Goal: Check status: Check status

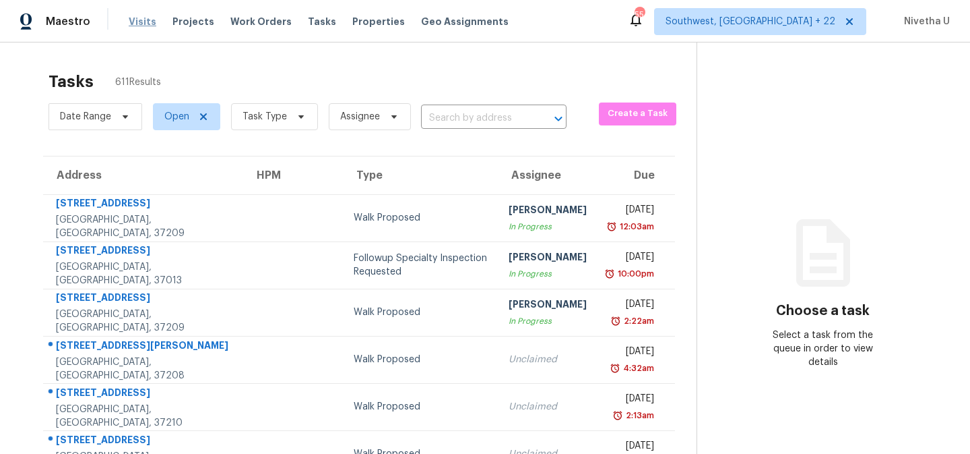
click at [144, 27] on span "Visits" at bounding box center [143, 21] width 28 height 13
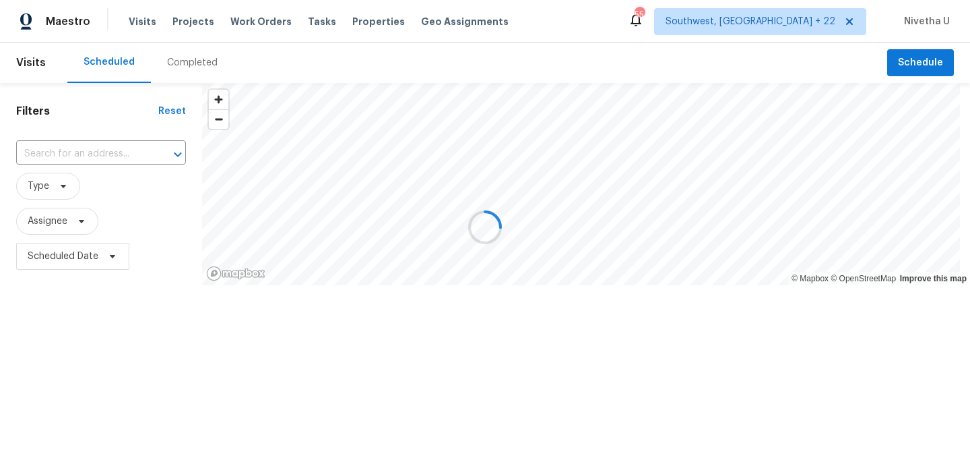
click at [195, 66] on div at bounding box center [485, 227] width 970 height 454
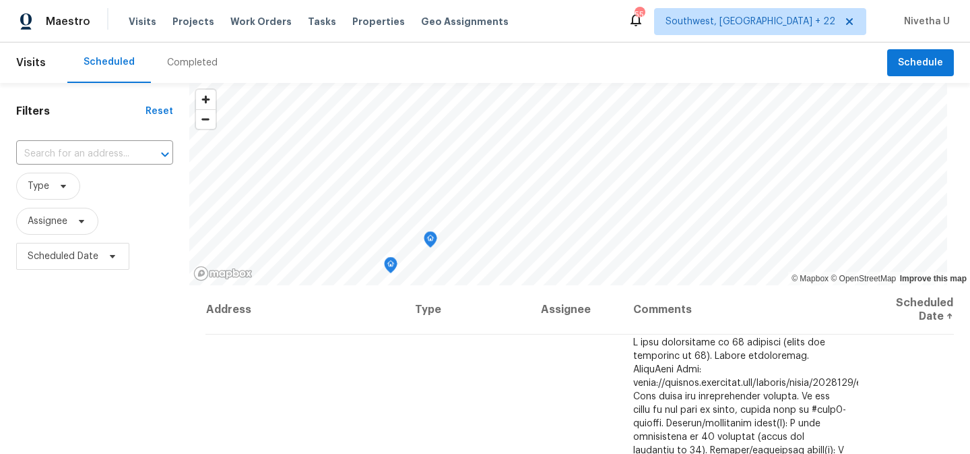
click at [195, 66] on div "Completed" at bounding box center [192, 62] width 51 height 13
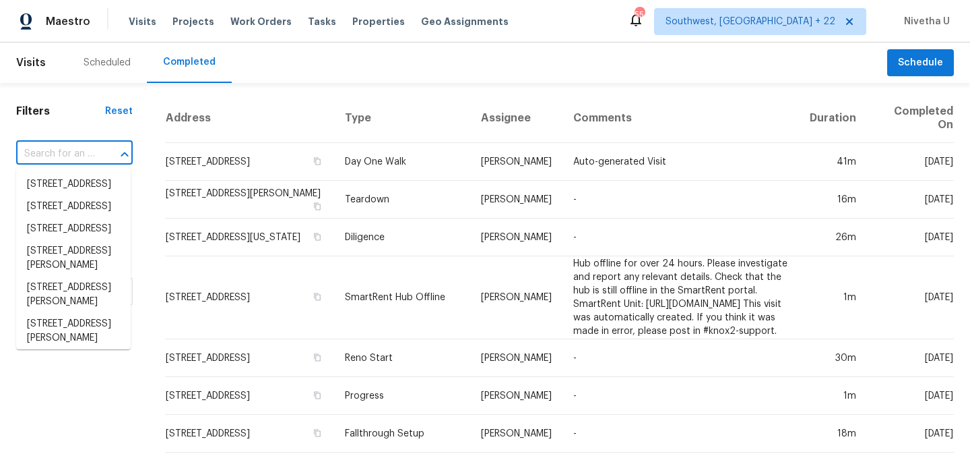
click at [71, 149] on input "text" at bounding box center [55, 154] width 79 height 21
paste input "[STREET_ADDRESS][PERSON_NAME]"
type input "[STREET_ADDRESS][PERSON_NAME]"
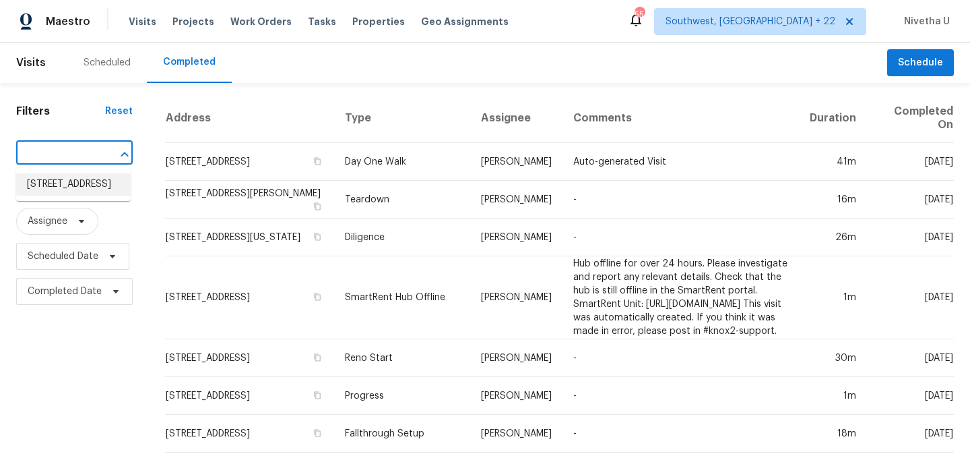
click at [98, 191] on li "[STREET_ADDRESS]" at bounding box center [73, 184] width 115 height 22
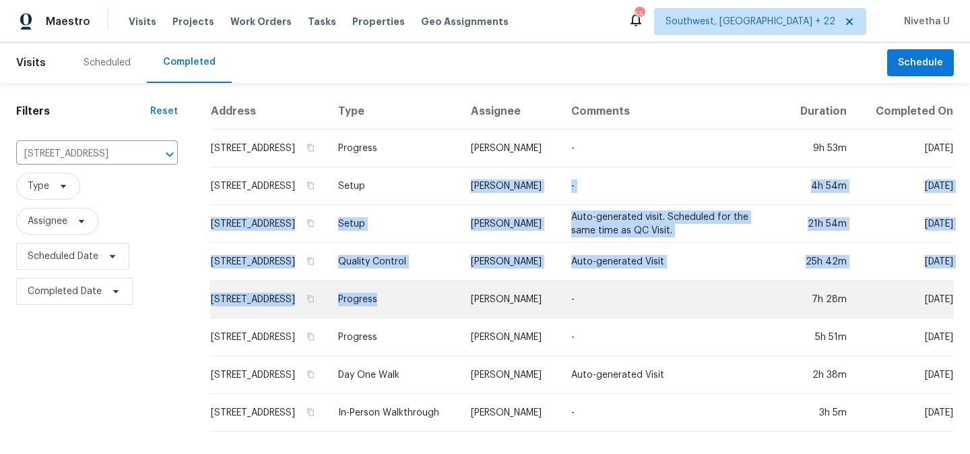
drag, startPoint x: 403, startPoint y: 210, endPoint x: 425, endPoint y: 317, distance: 109.4
click at [425, 317] on tbody "[STREET_ADDRESS] Progress [PERSON_NAME] - 9h 53m [DATE][GEOGRAPHIC_DATA][STREET…" at bounding box center [582, 280] width 744 height 302
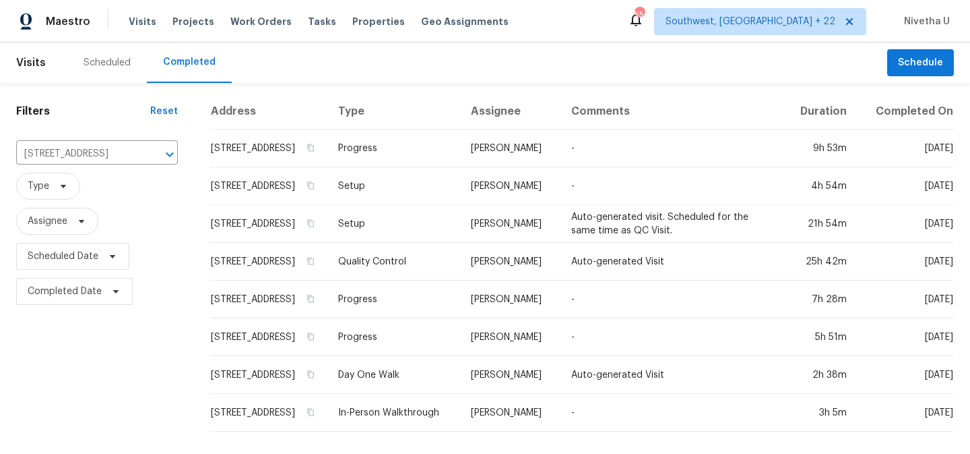
click at [461, 111] on th "Type" at bounding box center [393, 112] width 133 height 36
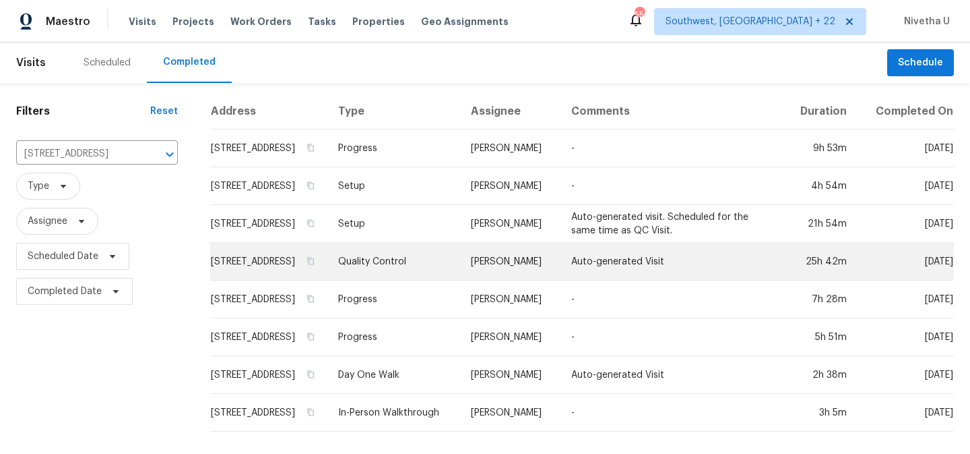
scroll to position [12, 0]
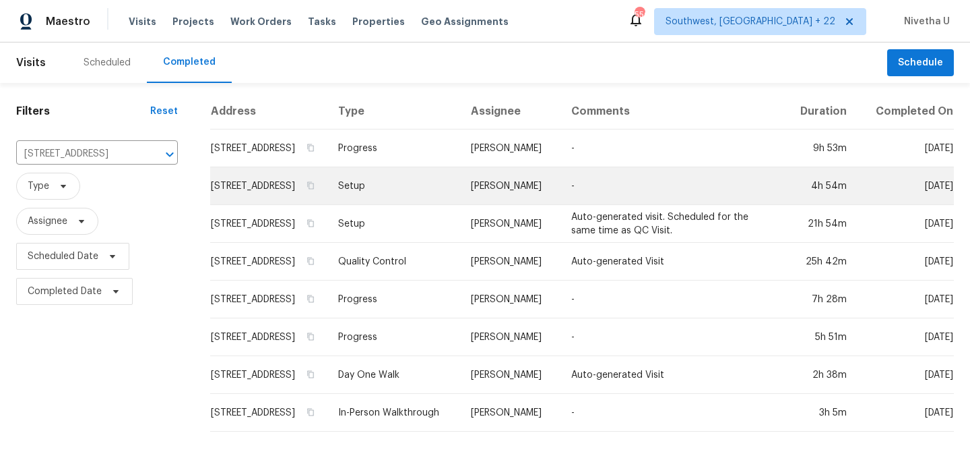
click at [415, 199] on td "Setup" at bounding box center [393, 186] width 133 height 38
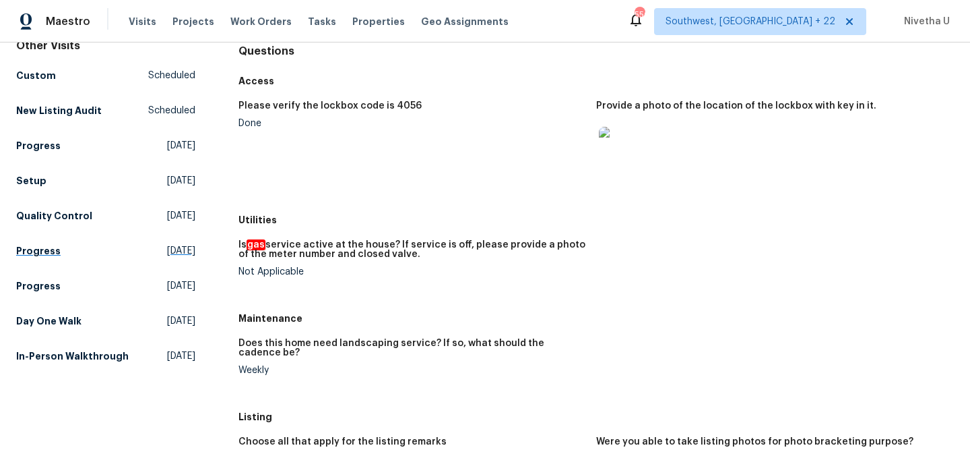
scroll to position [147, 0]
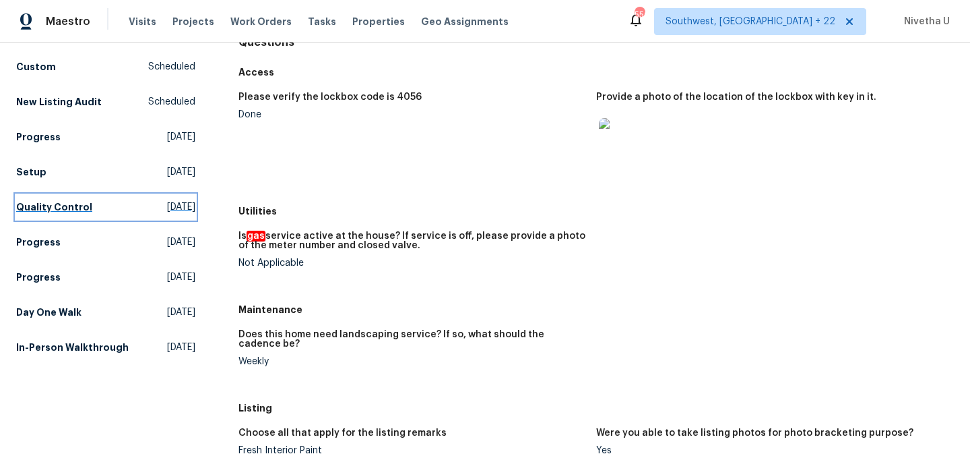
click at [70, 211] on h5 "Quality Control" at bounding box center [54, 206] width 76 height 13
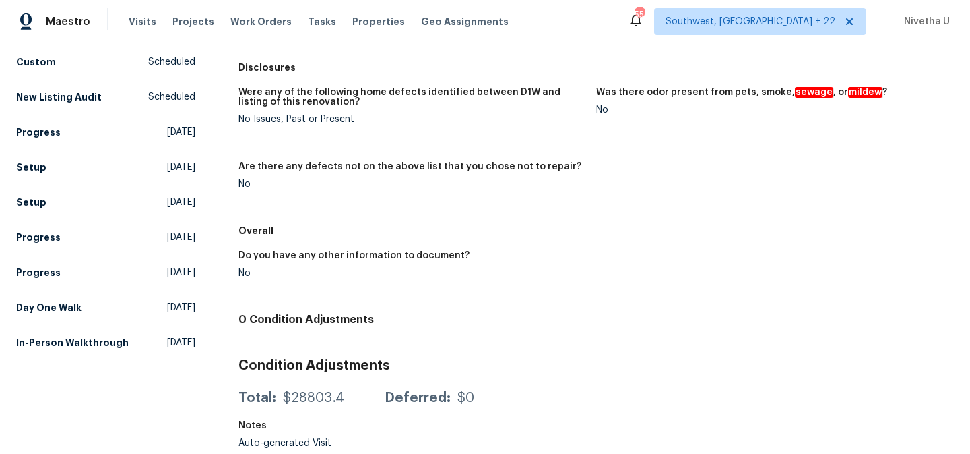
scroll to position [164, 0]
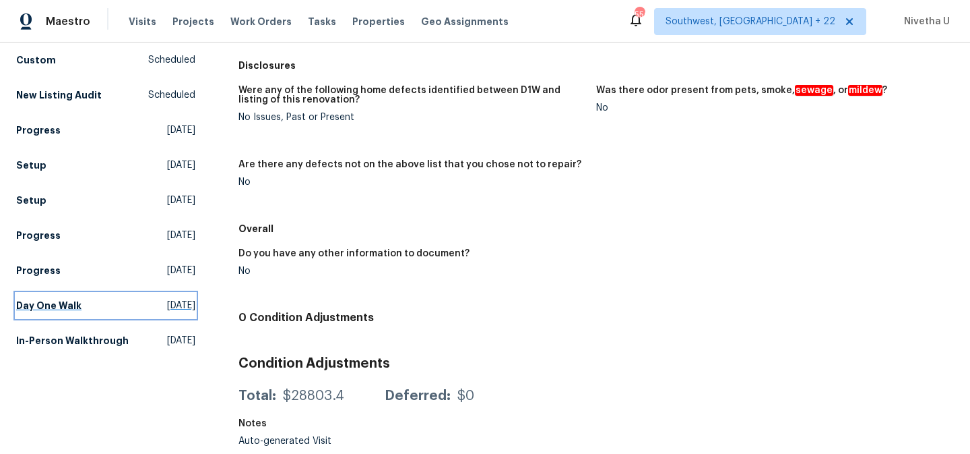
click at [86, 293] on link "Day One Walk [DATE]" at bounding box center [105, 305] width 179 height 24
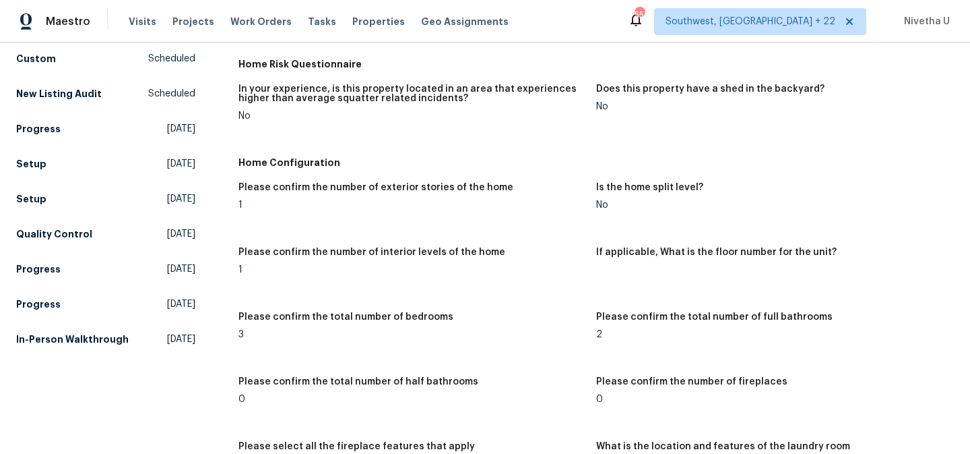
scroll to position [156, 0]
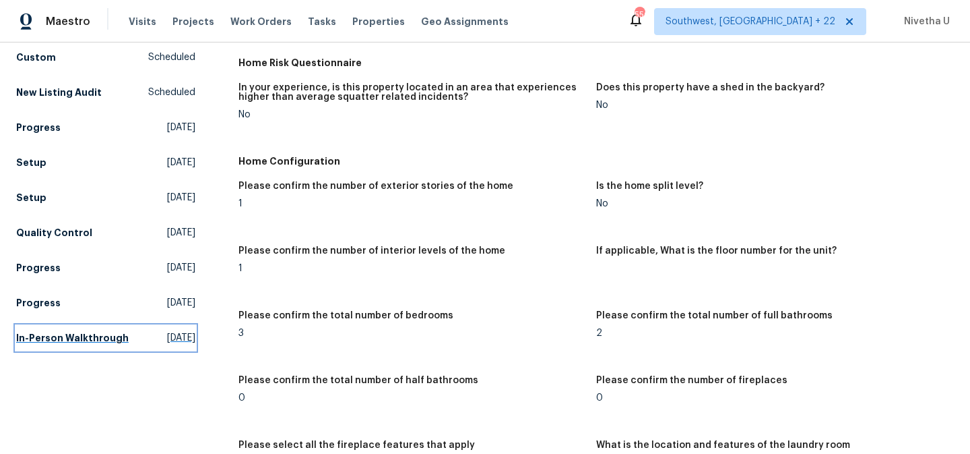
click at [89, 344] on h5 "In-Person Walkthrough" at bounding box center [72, 337] width 113 height 13
